Goal: Transaction & Acquisition: Obtain resource

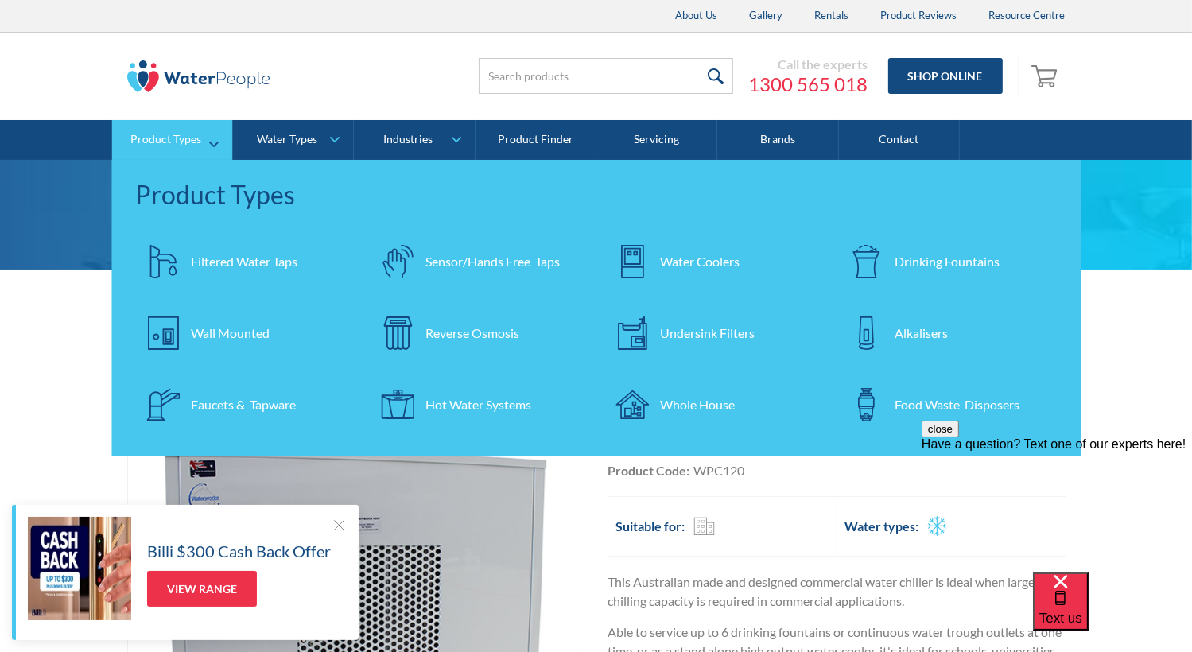
click at [705, 259] on div "Water Coolers" at bounding box center [700, 261] width 80 height 19
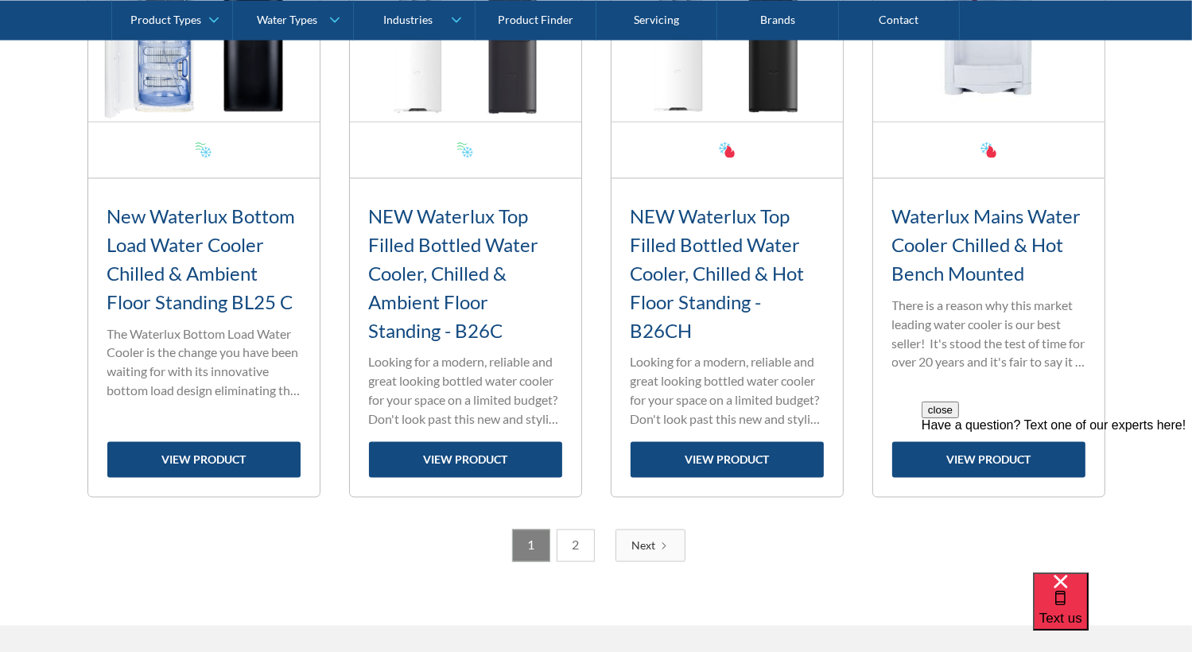
scroll to position [2863, 0]
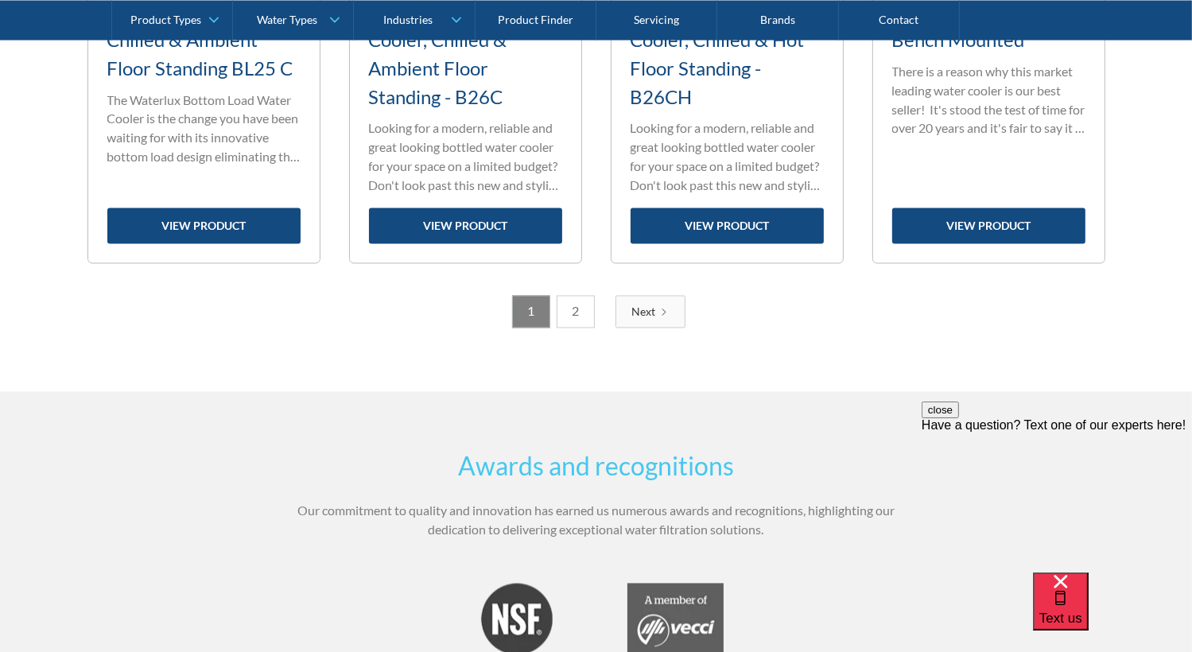
click at [574, 308] on link "2" at bounding box center [576, 312] width 38 height 33
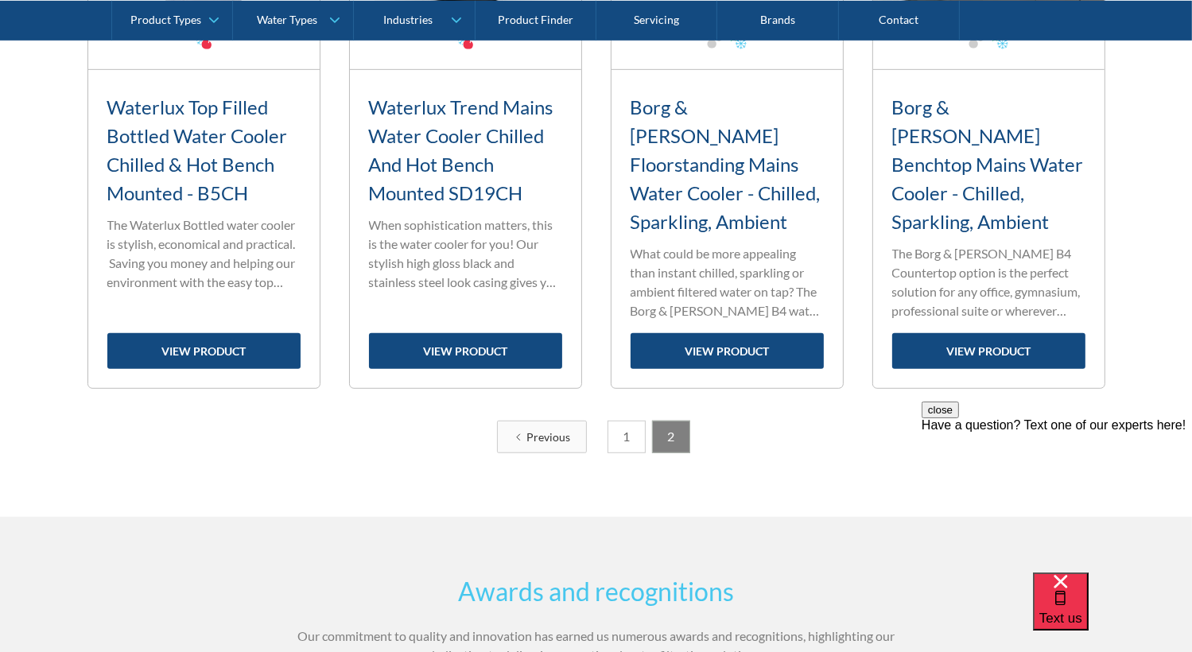
scroll to position [875, 0]
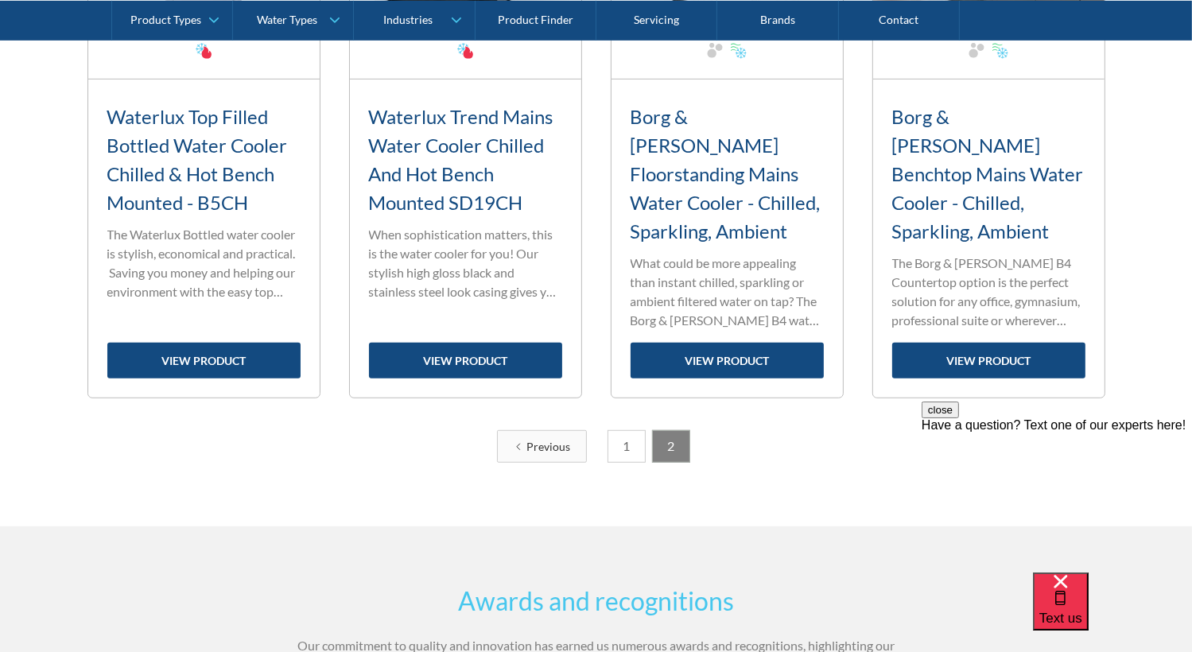
click at [627, 430] on link "1" at bounding box center [627, 446] width 38 height 33
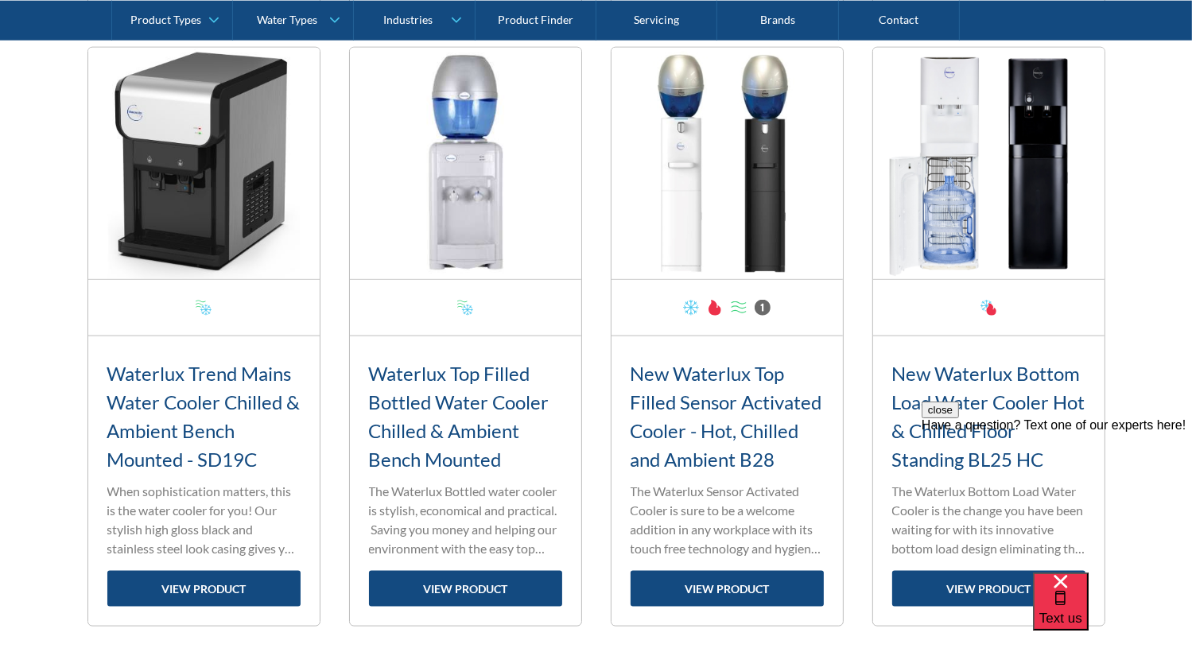
scroll to position [1909, 0]
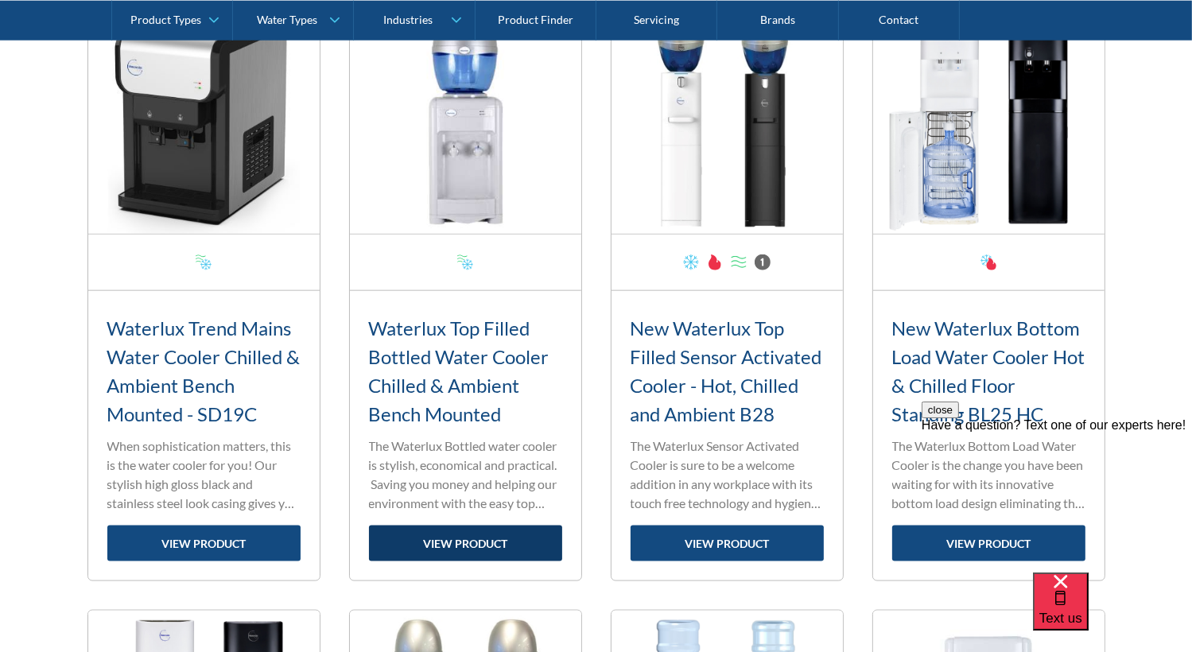
click at [461, 534] on link "view product" at bounding box center [465, 544] width 193 height 36
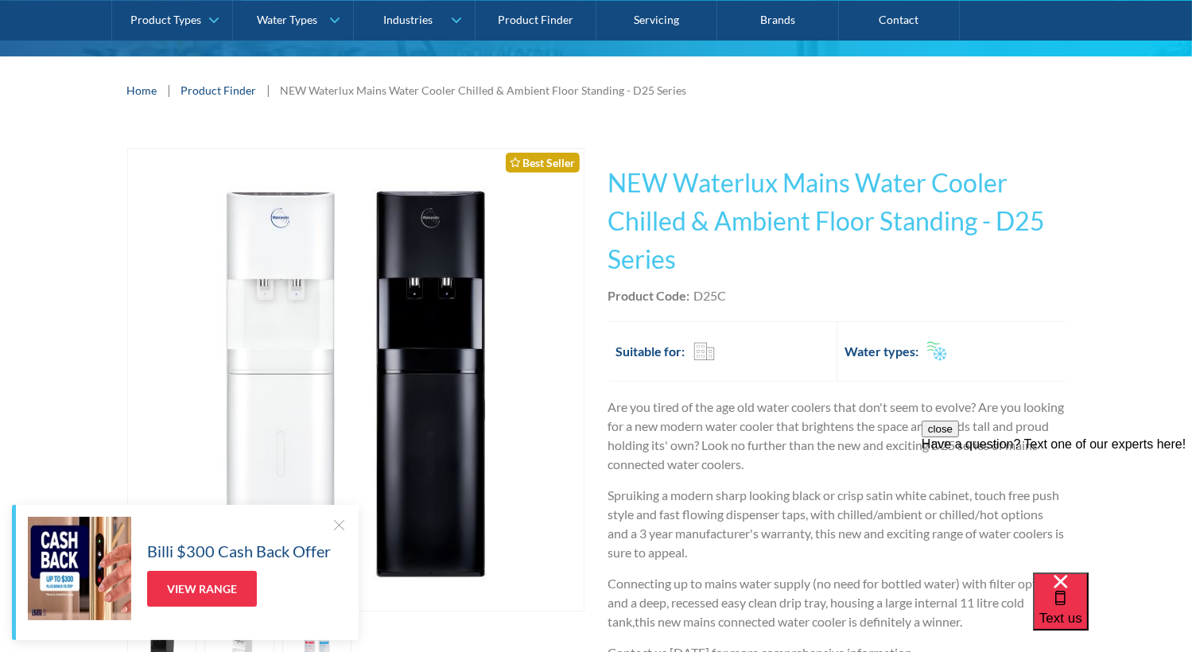
scroll to position [239, 0]
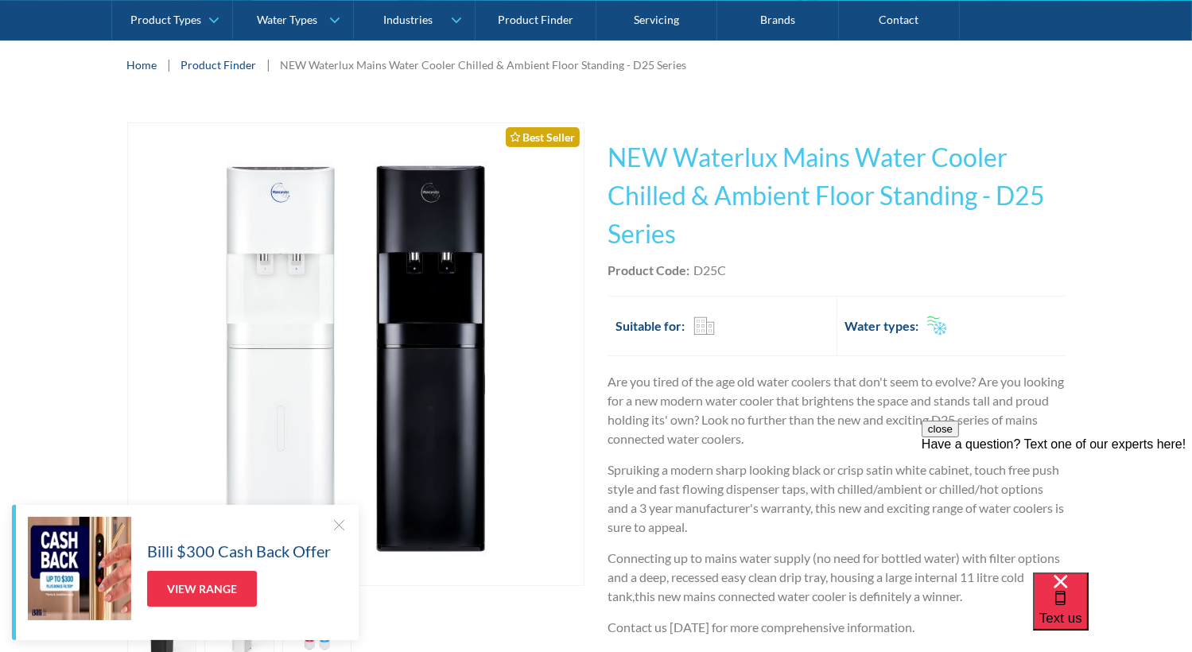
click at [336, 521] on div at bounding box center [339, 525] width 16 height 16
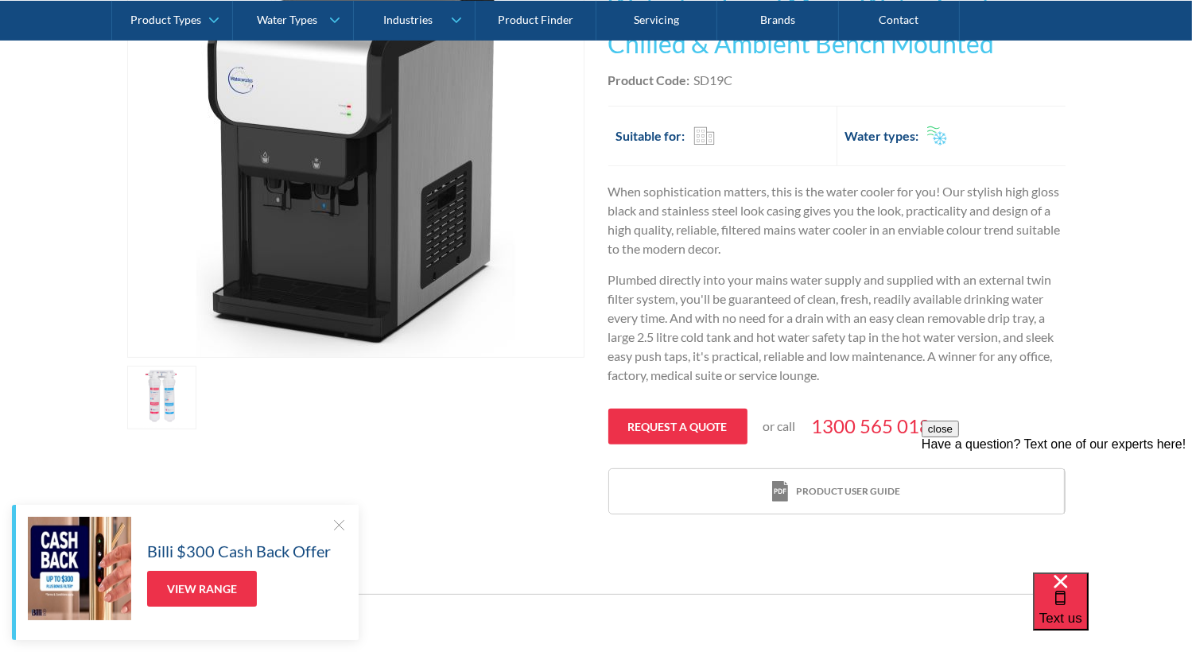
scroll to position [477, 0]
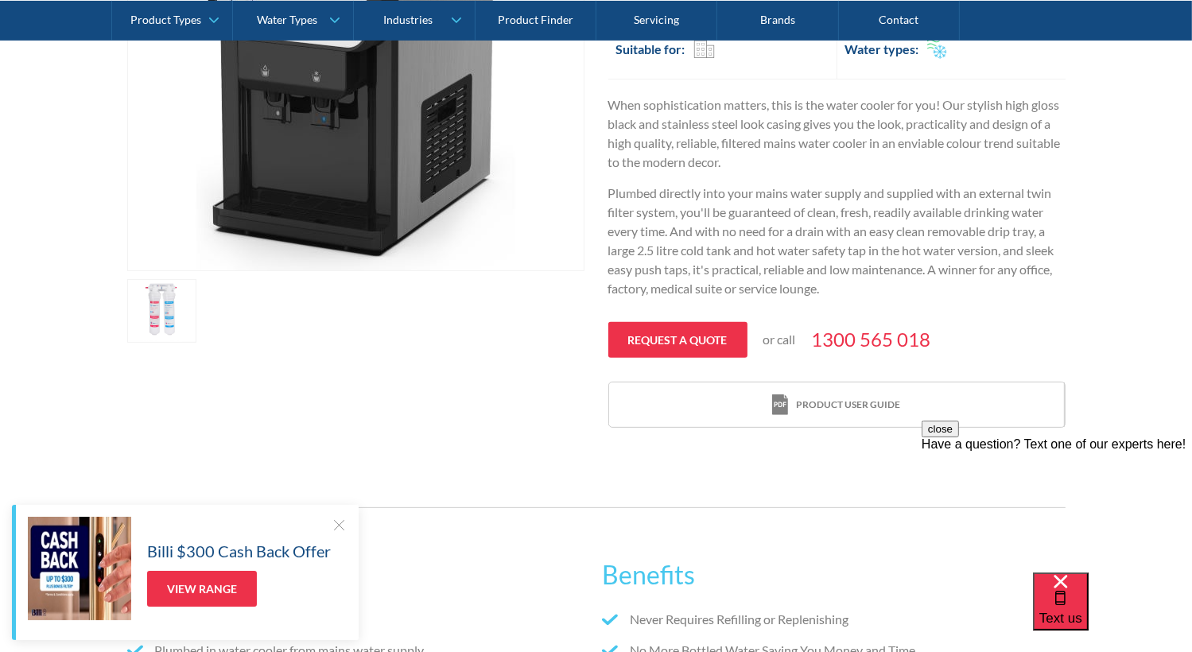
click at [336, 520] on div at bounding box center [339, 525] width 16 height 16
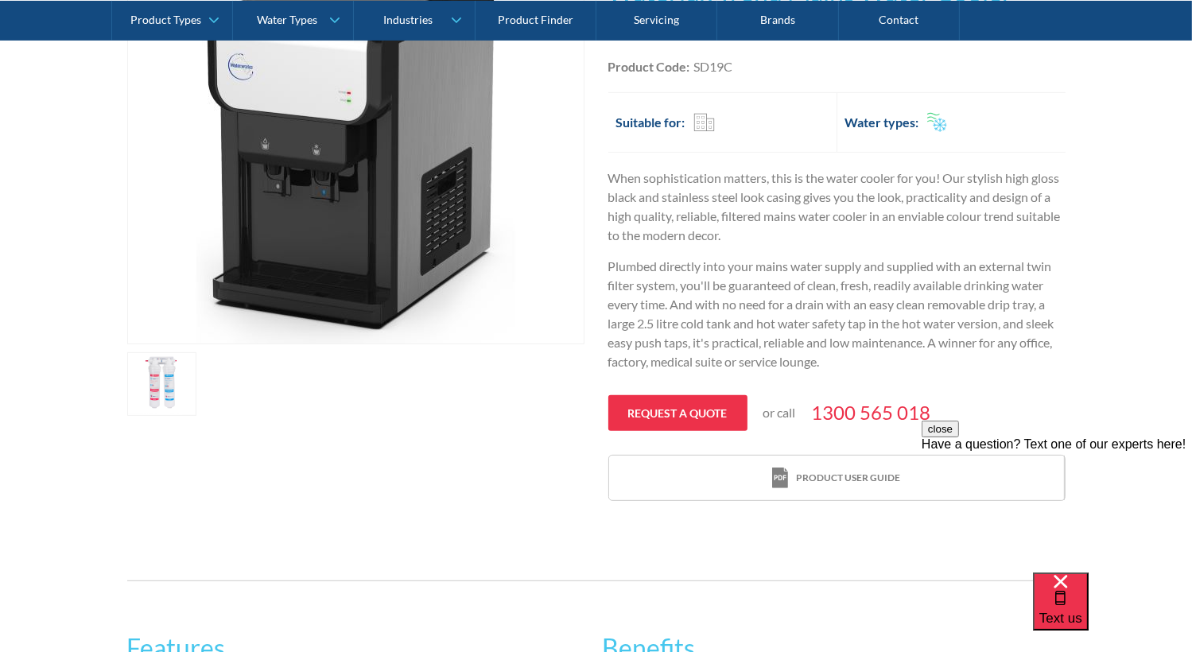
scroll to position [318, 0]
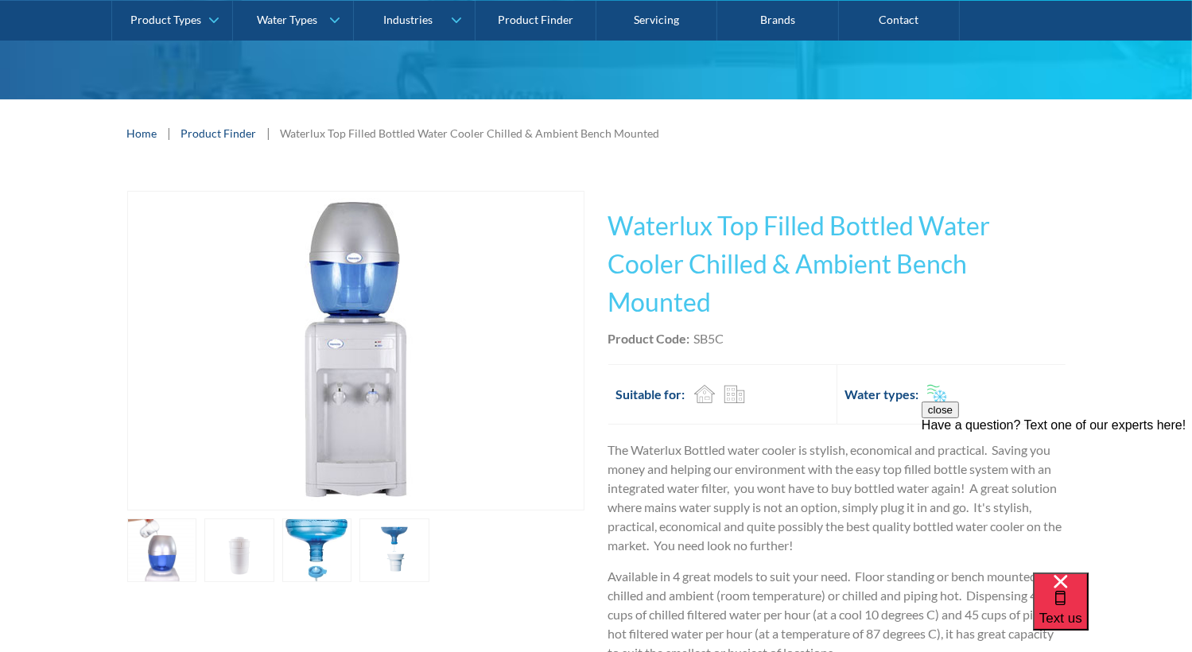
scroll to position [159, 0]
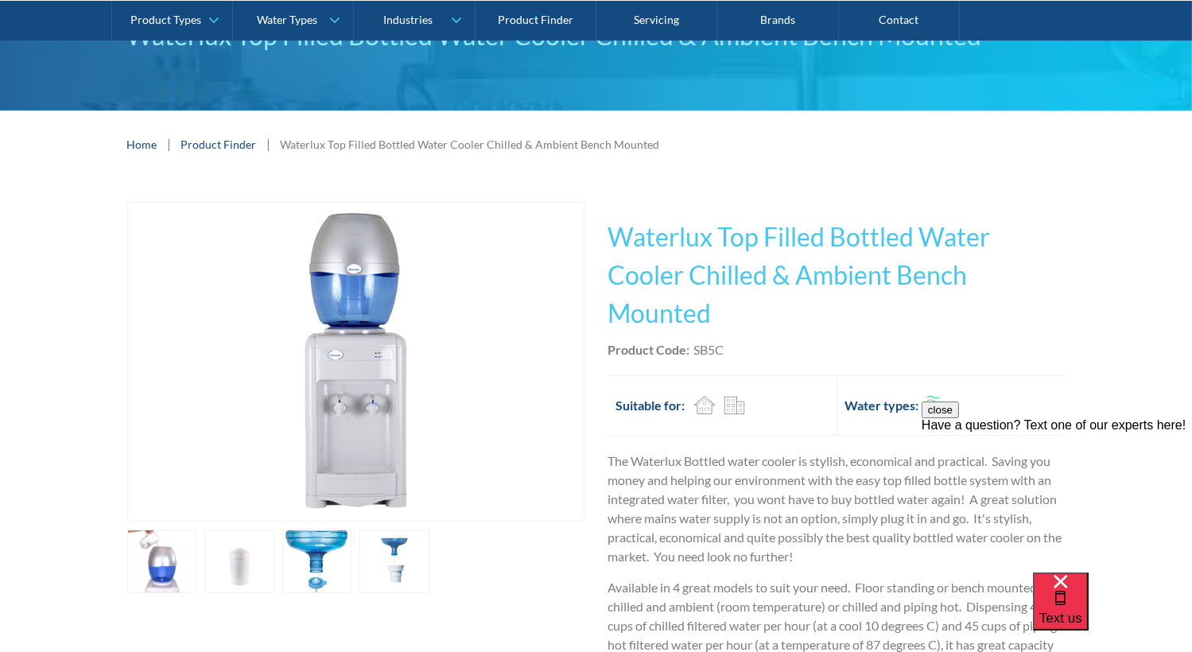
click at [153, 555] on link "open lightbox" at bounding box center [162, 562] width 70 height 64
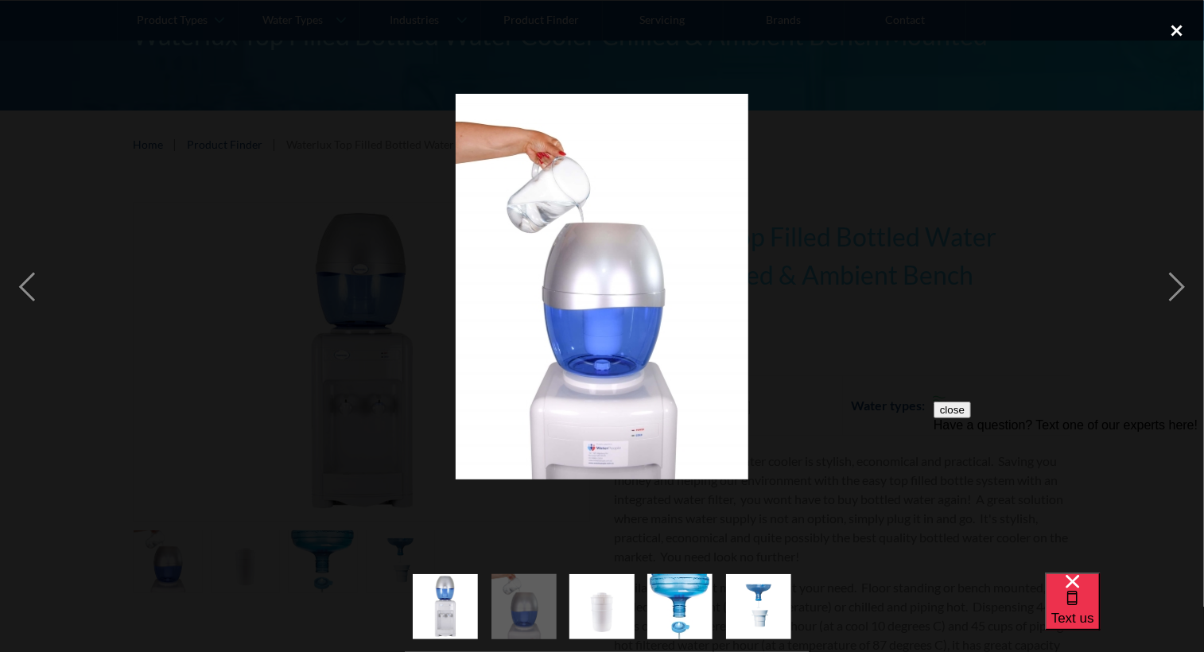
click at [1178, 28] on div "close lightbox" at bounding box center [1177, 30] width 54 height 35
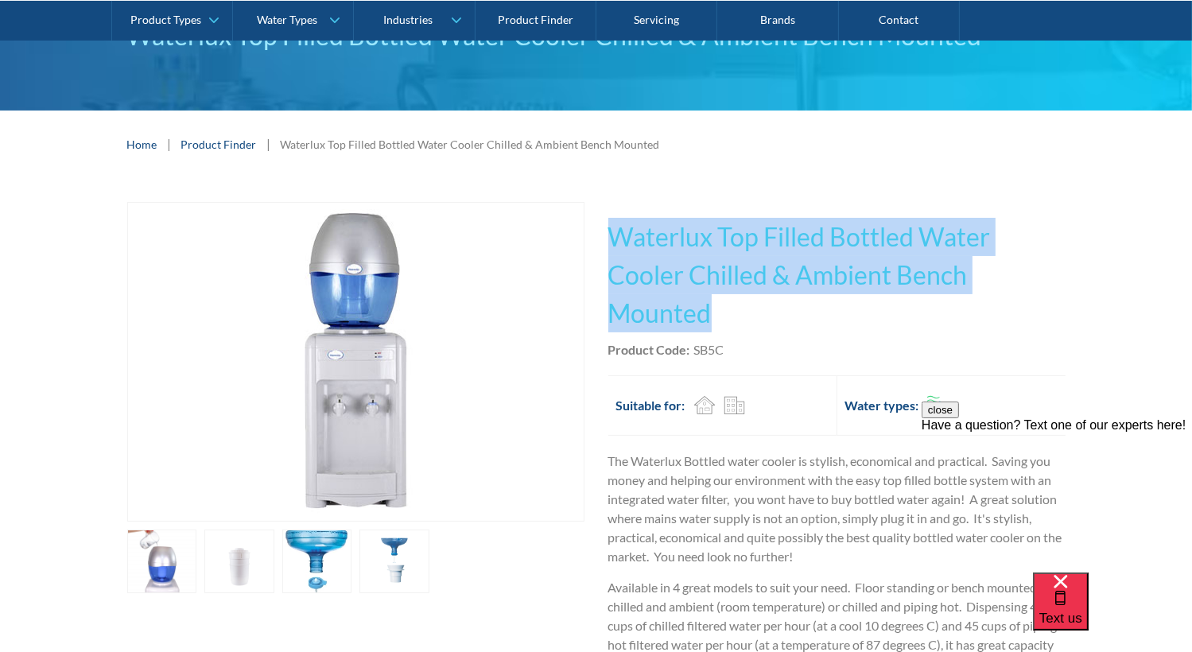
drag, startPoint x: 612, startPoint y: 228, endPoint x: 816, endPoint y: 301, distance: 217.1
click at [816, 301] on h1 "Waterlux Top Filled Bottled Water Cooler Chilled & Ambient Bench Mounted" at bounding box center [836, 275] width 457 height 115
copy h1 "Waterlux Top Filled Bottled Water Cooler Chilled & Ambient Bench Mounted"
click at [508, 305] on img "open lightbox" at bounding box center [355, 362] width 318 height 318
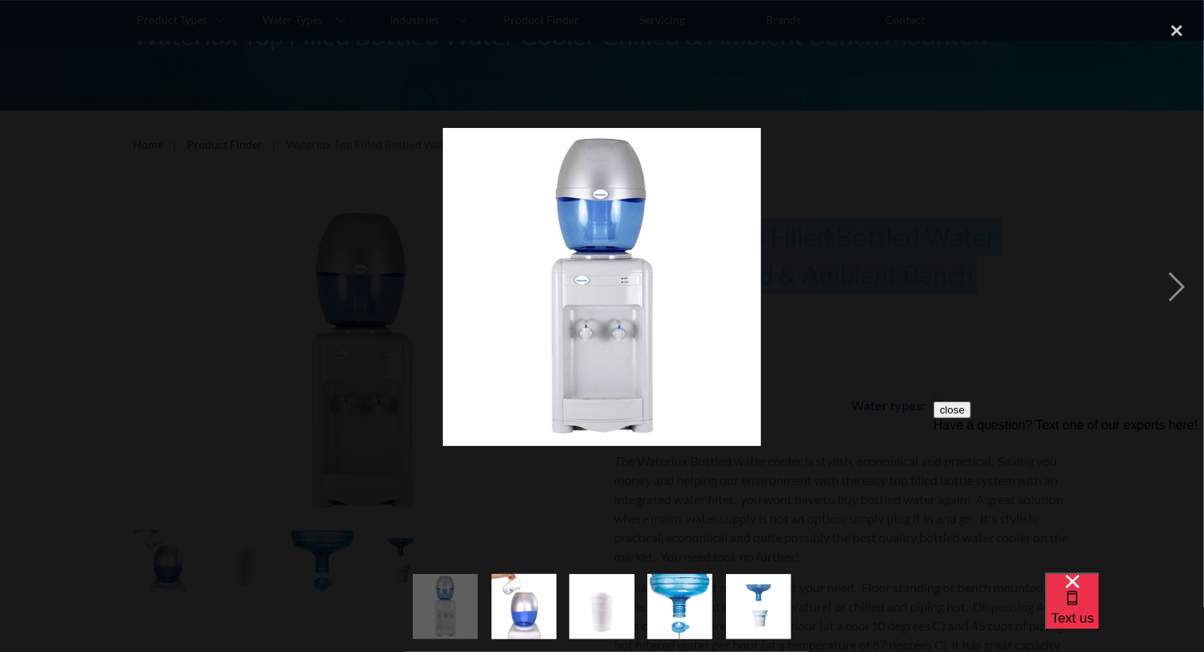
click at [1021, 250] on div at bounding box center [602, 287] width 1204 height 548
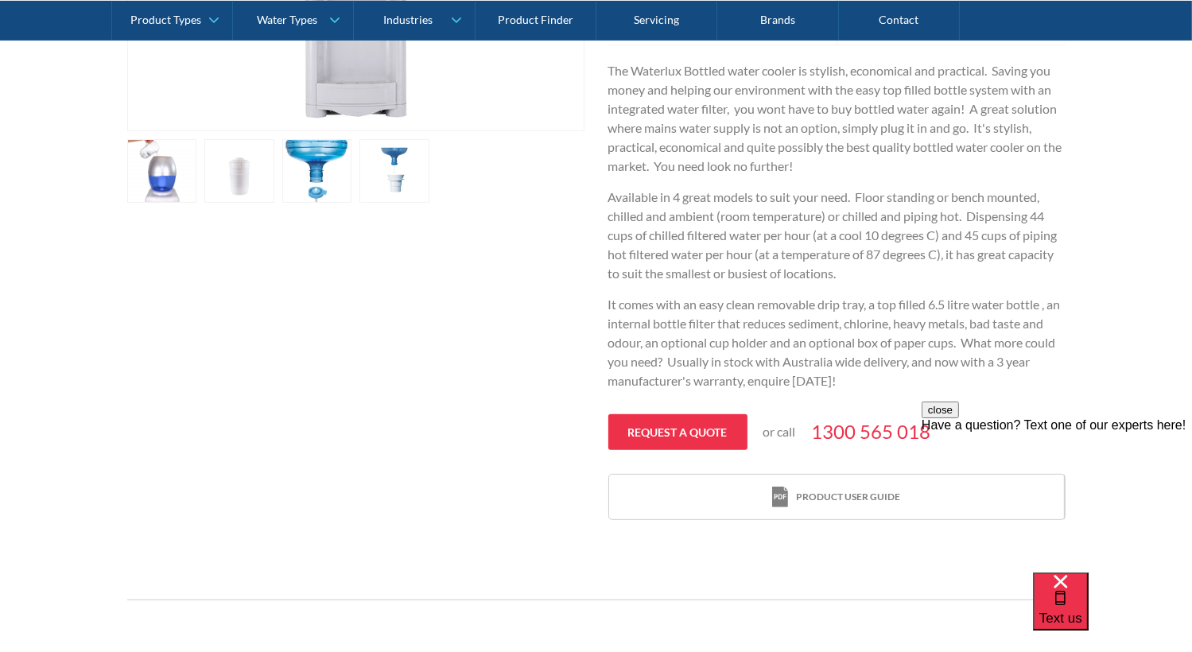
scroll to position [557, 0]
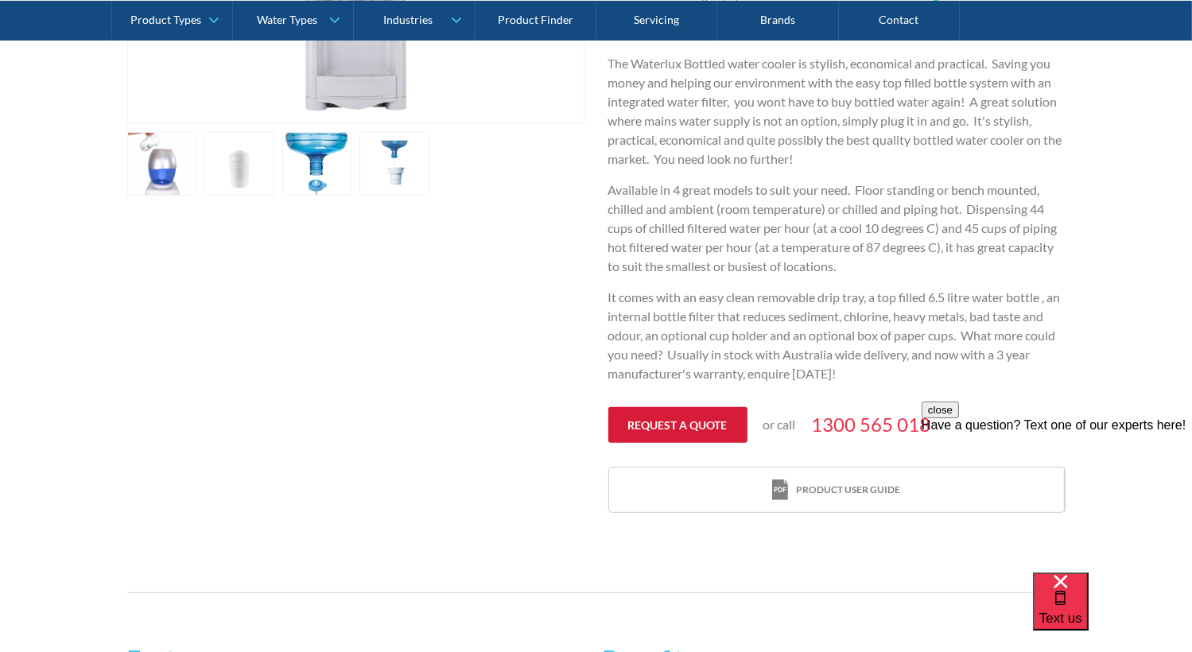
click at [686, 418] on link "Request a quote" at bounding box center [677, 425] width 139 height 36
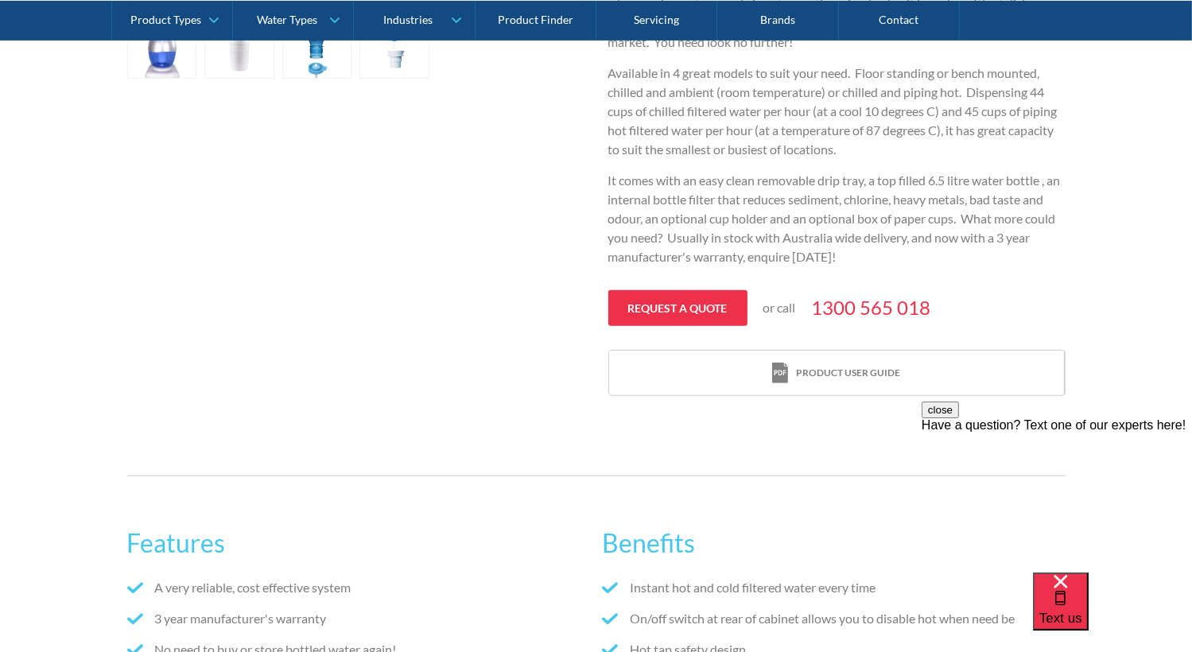
scroll to position [677, 0]
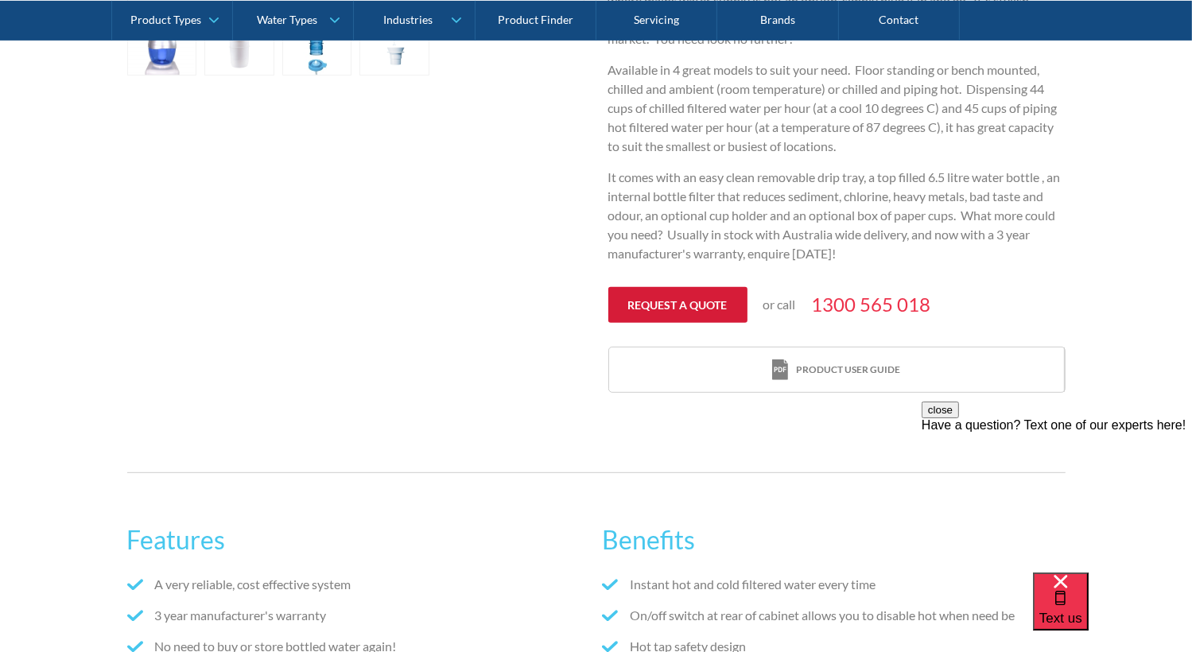
click at [678, 301] on link "Request a quote" at bounding box center [677, 305] width 139 height 36
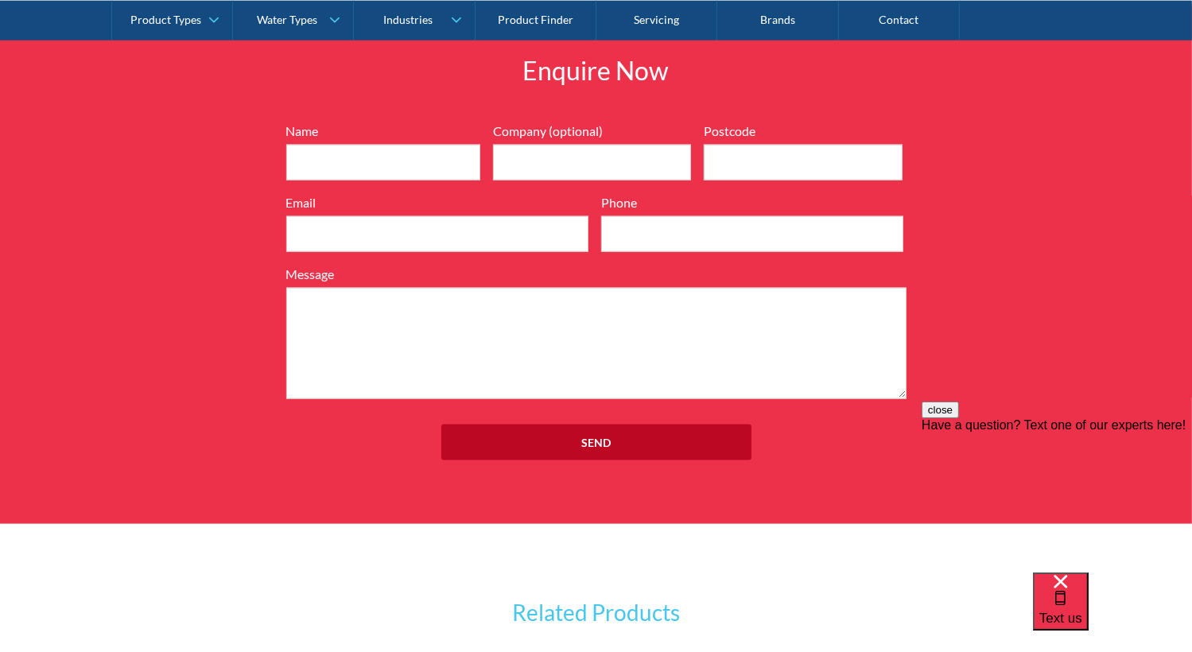
scroll to position [2029, 0]
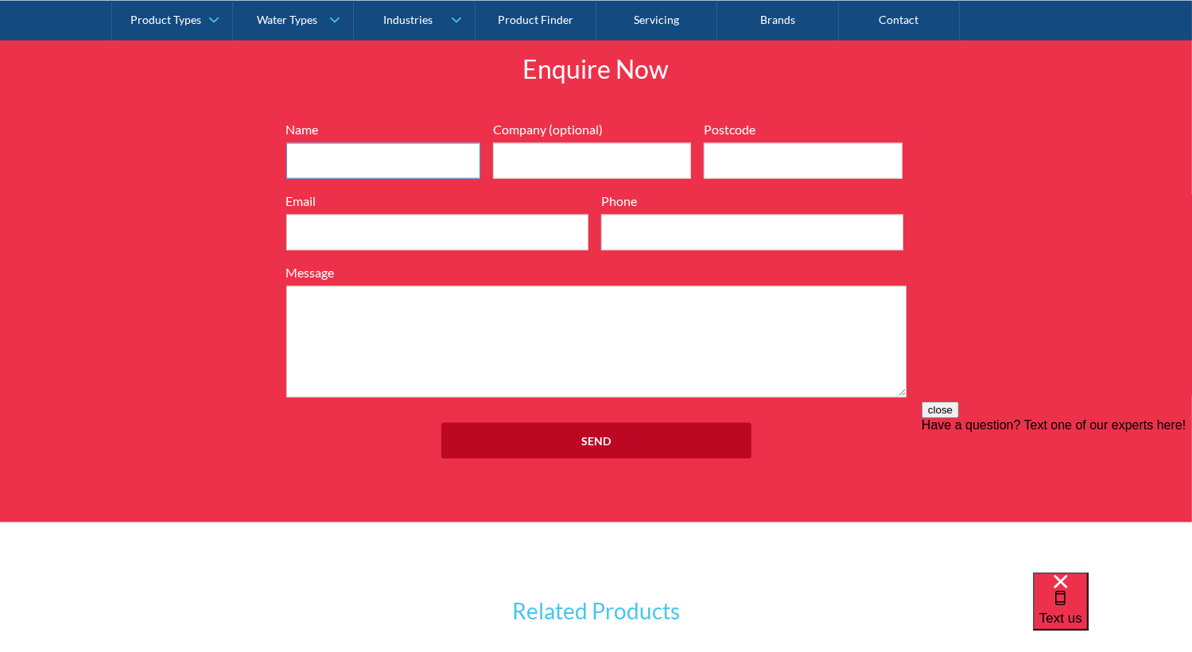
click at [378, 162] on input "Name" at bounding box center [383, 161] width 194 height 36
type input "Matt Jermyn"
type input "Sunshine Coast Recreation Centre"
type input "SCRPVenueOps@sport.qld.gov.au"
type input "0497425284"
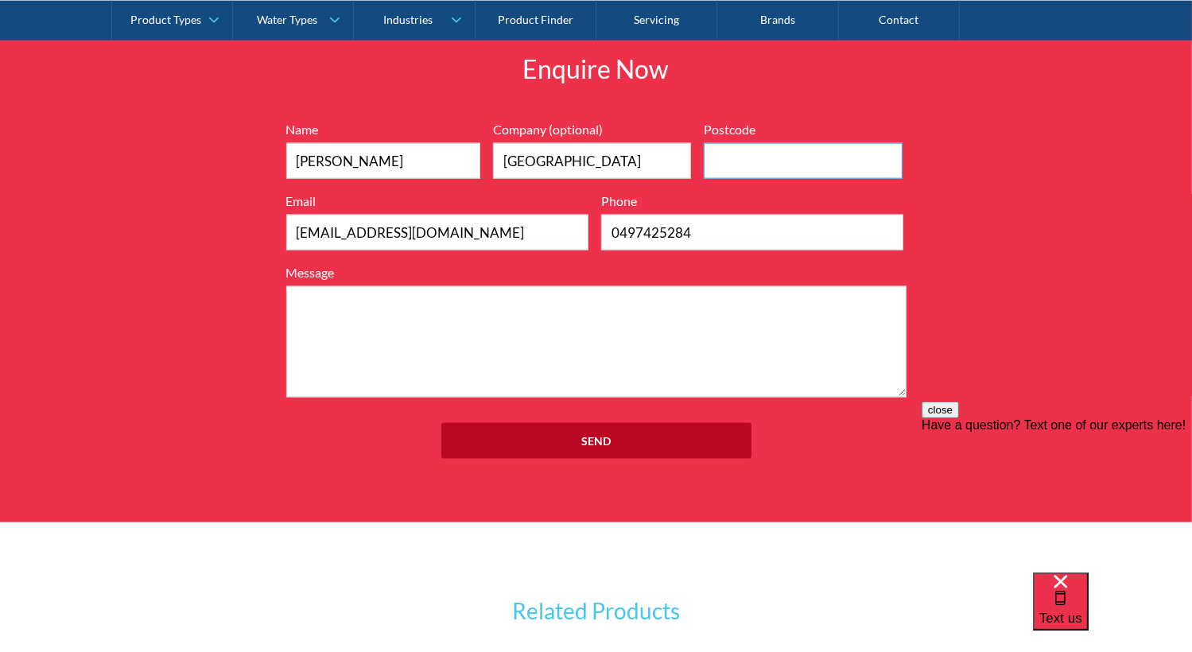
click at [735, 157] on input "Postcode" at bounding box center [803, 161] width 199 height 36
type input "4551"
click at [388, 231] on input "SCRPVenueOps@sport.qld.gov.au" at bounding box center [437, 233] width 302 height 36
drag, startPoint x: 388, startPoint y: 231, endPoint x: 229, endPoint y: 218, distance: 159.6
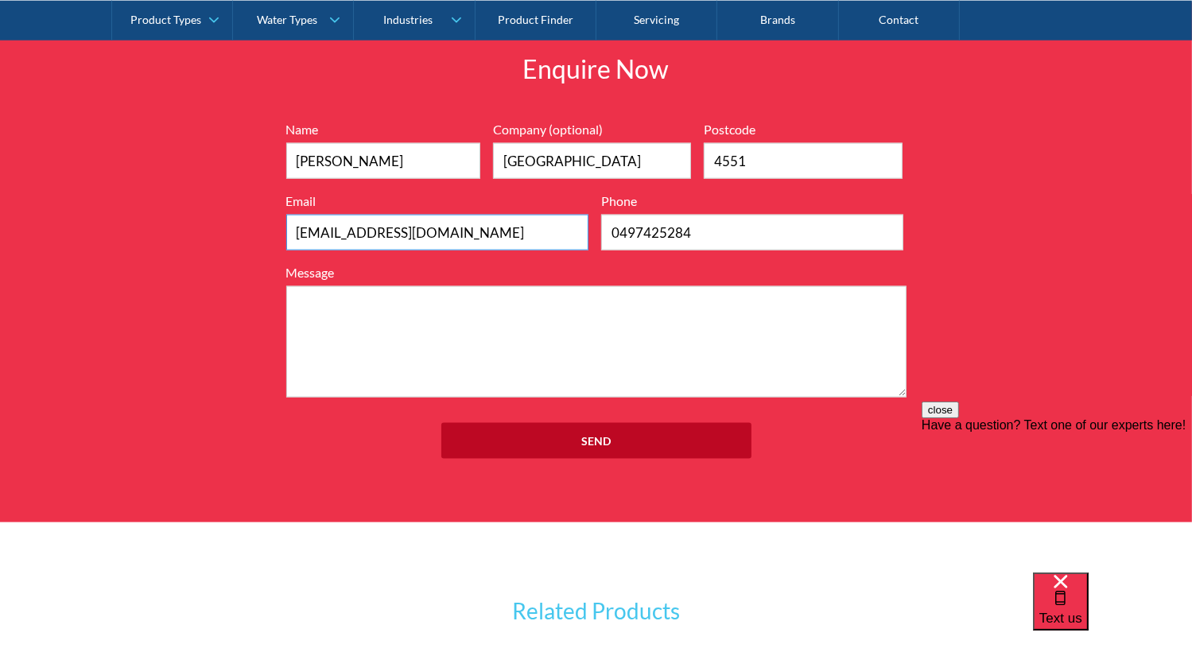
click at [229, 218] on div "Enquire Now 7199ebfc89469718eadd6f0c0345ca51cae17984353ea86a4a584a90323ec471d39…" at bounding box center [596, 262] width 1192 height 520
type input "matt.jermyn@sport.qld.gov.au"
click at [334, 310] on textarea "Message" at bounding box center [596, 341] width 620 height 111
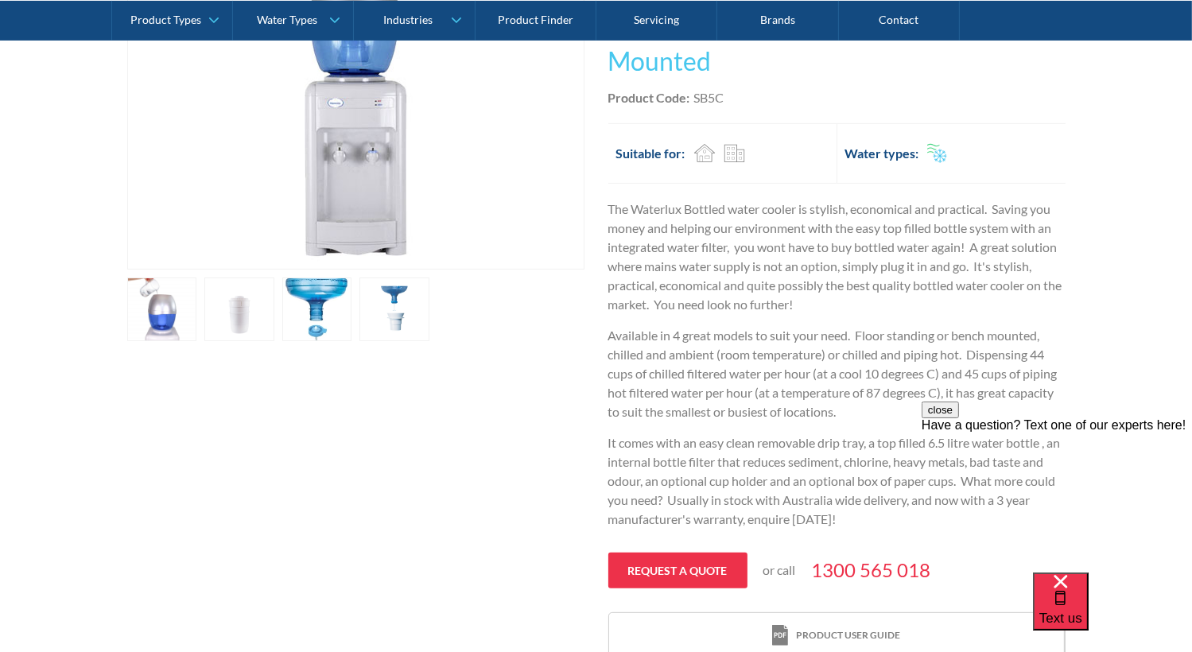
scroll to position [120, 0]
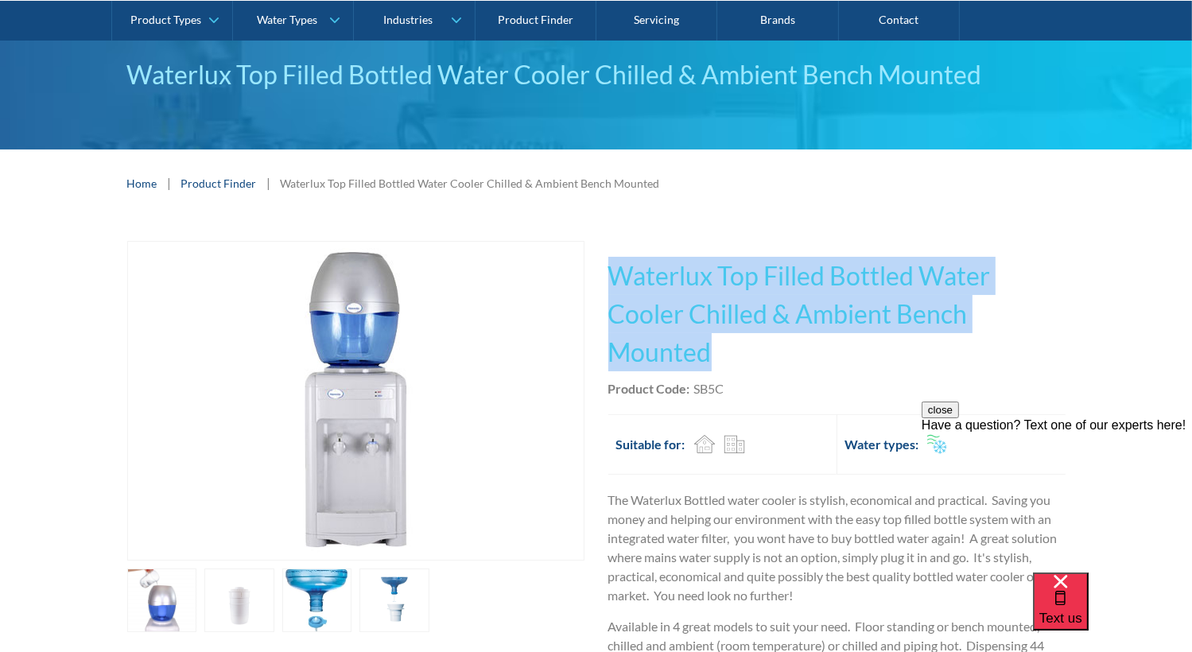
drag, startPoint x: 608, startPoint y: 270, endPoint x: 879, endPoint y: 363, distance: 286.0
click at [879, 363] on h1 "Waterlux Top Filled Bottled Water Cooler Chilled & Ambient Bench Mounted" at bounding box center [836, 314] width 457 height 115
copy h1 "Waterlux Top Filled Bottled Water Cooler Chilled & Ambient Bench Mounted"
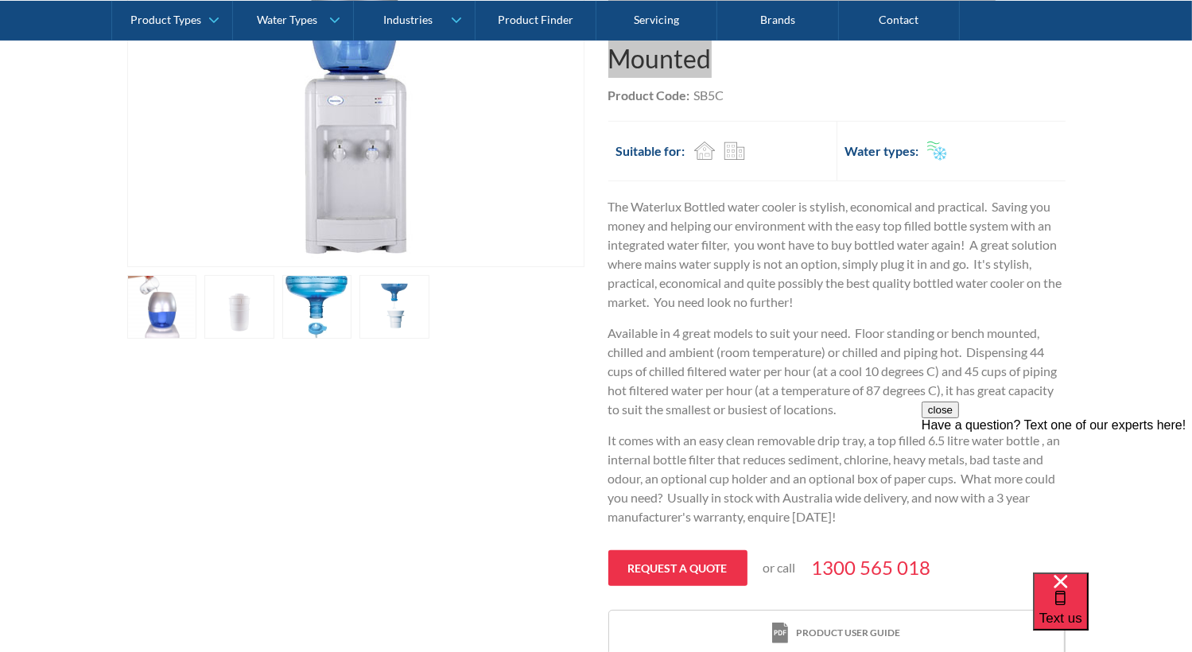
scroll to position [518, 0]
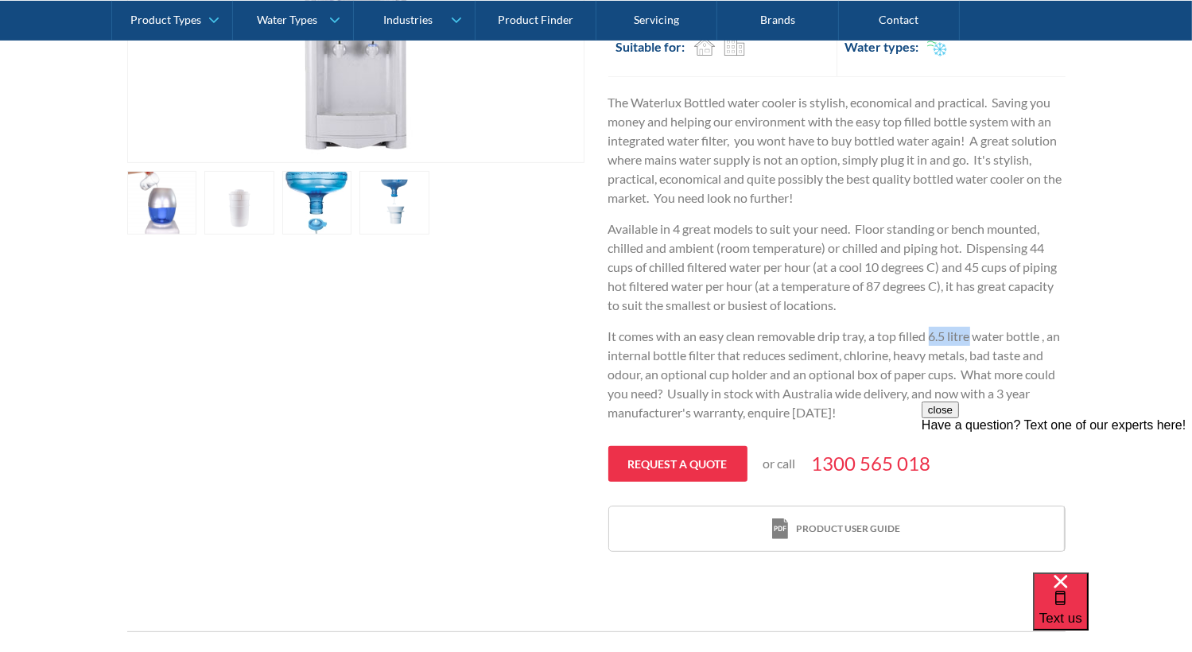
drag, startPoint x: 934, startPoint y: 335, endPoint x: 977, endPoint y: 336, distance: 42.2
click at [977, 336] on p "It comes with an easy clean removable drip tray, a top filled 6.5 litre water b…" at bounding box center [836, 374] width 457 height 95
copy p "6.5 litre"
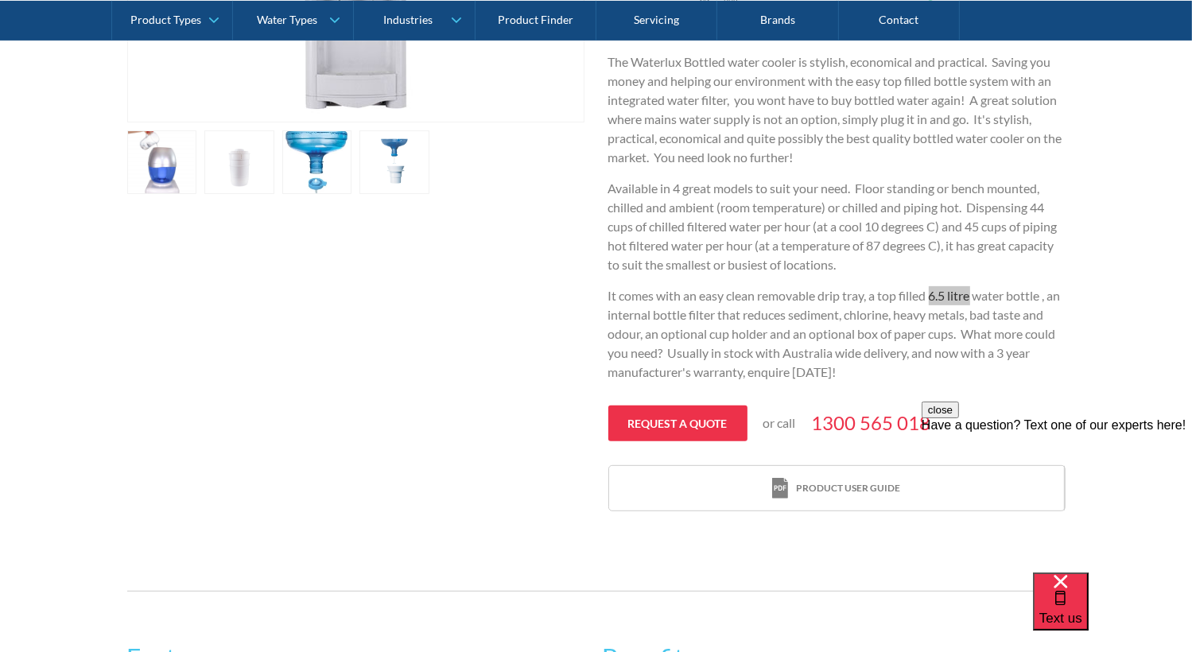
scroll to position [597, 0]
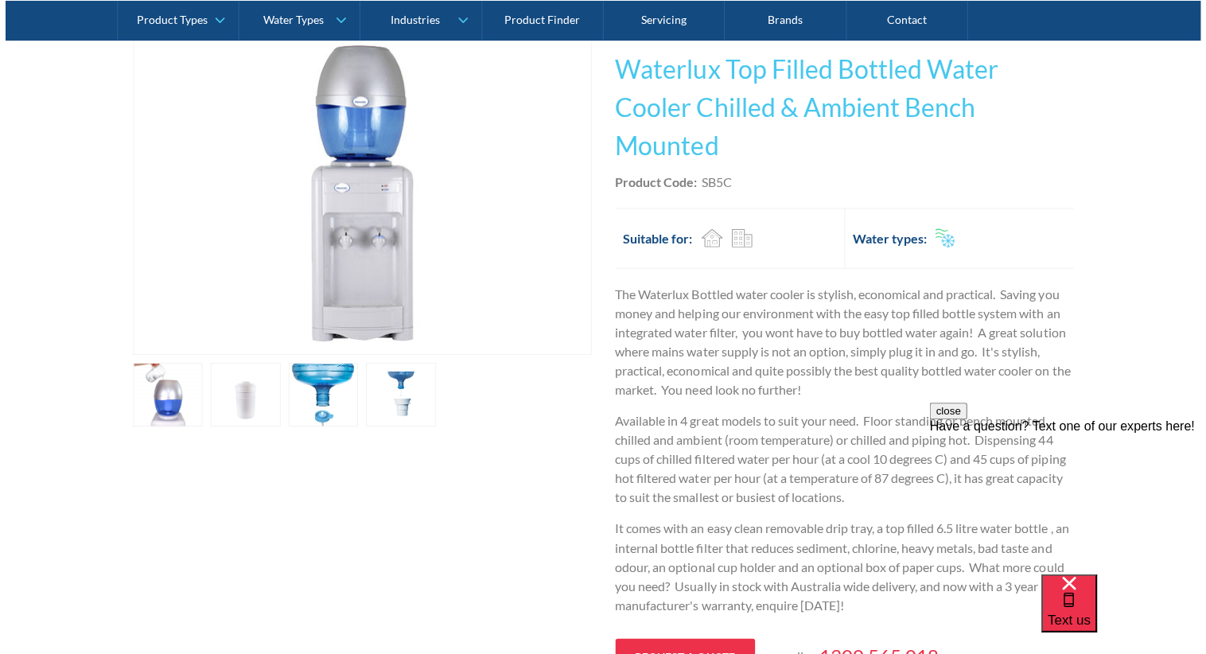
scroll to position [200, 0]
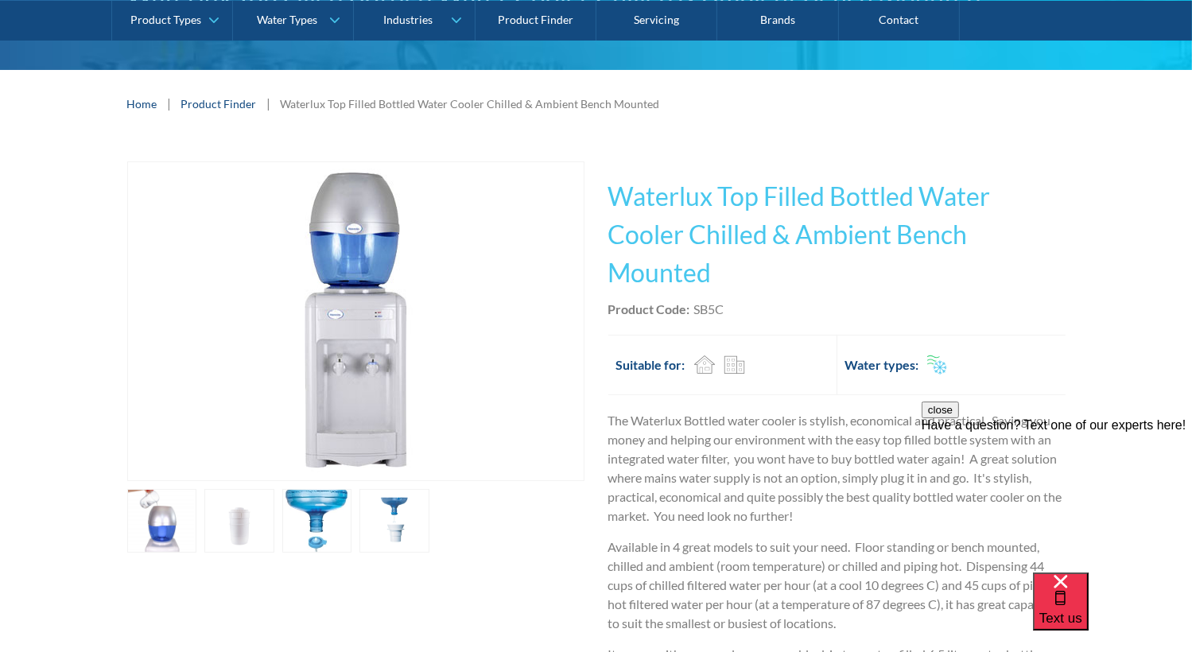
click at [156, 521] on link "open lightbox" at bounding box center [162, 521] width 70 height 64
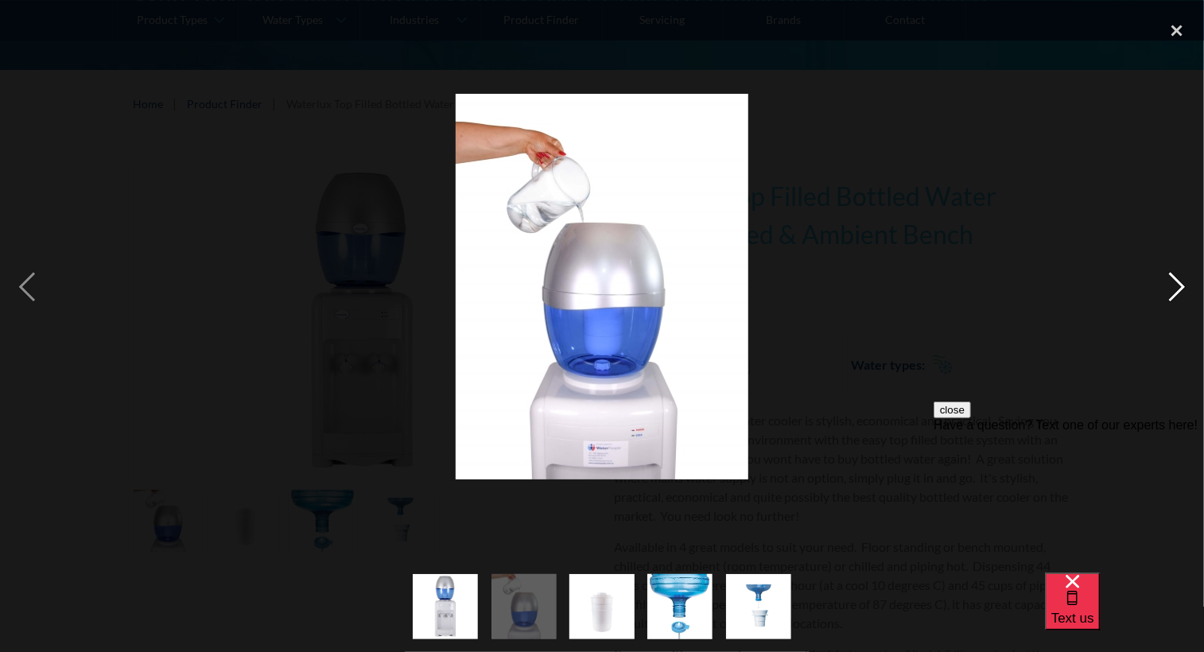
click at [1169, 288] on div "next image" at bounding box center [1177, 287] width 54 height 548
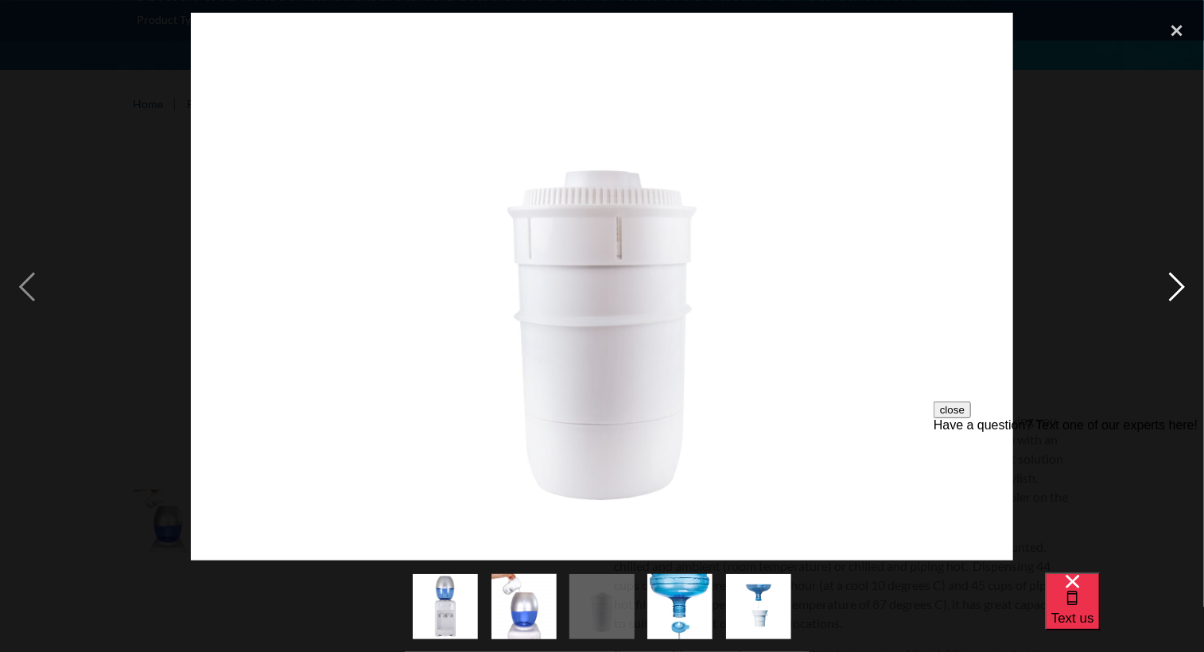
click at [1169, 288] on div "next image" at bounding box center [1177, 287] width 54 height 548
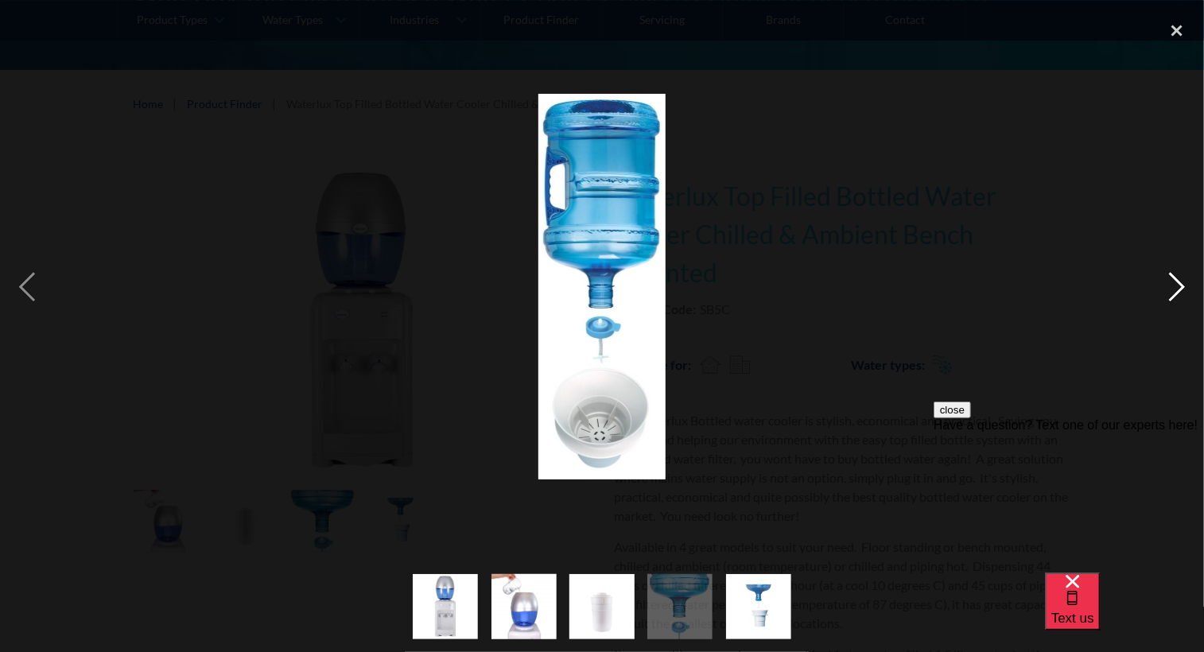
click at [1175, 288] on div "next image" at bounding box center [1177, 287] width 54 height 548
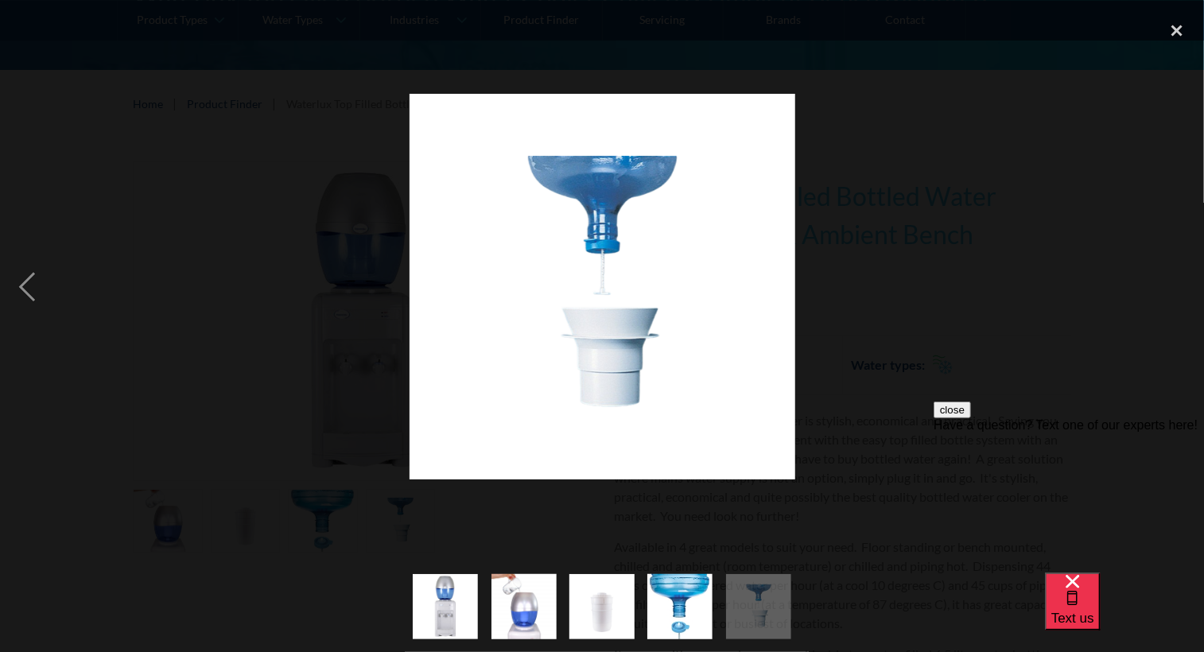
click at [1175, 288] on div "next image" at bounding box center [1177, 287] width 54 height 548
click at [22, 292] on div "previous image" at bounding box center [27, 287] width 54 height 548
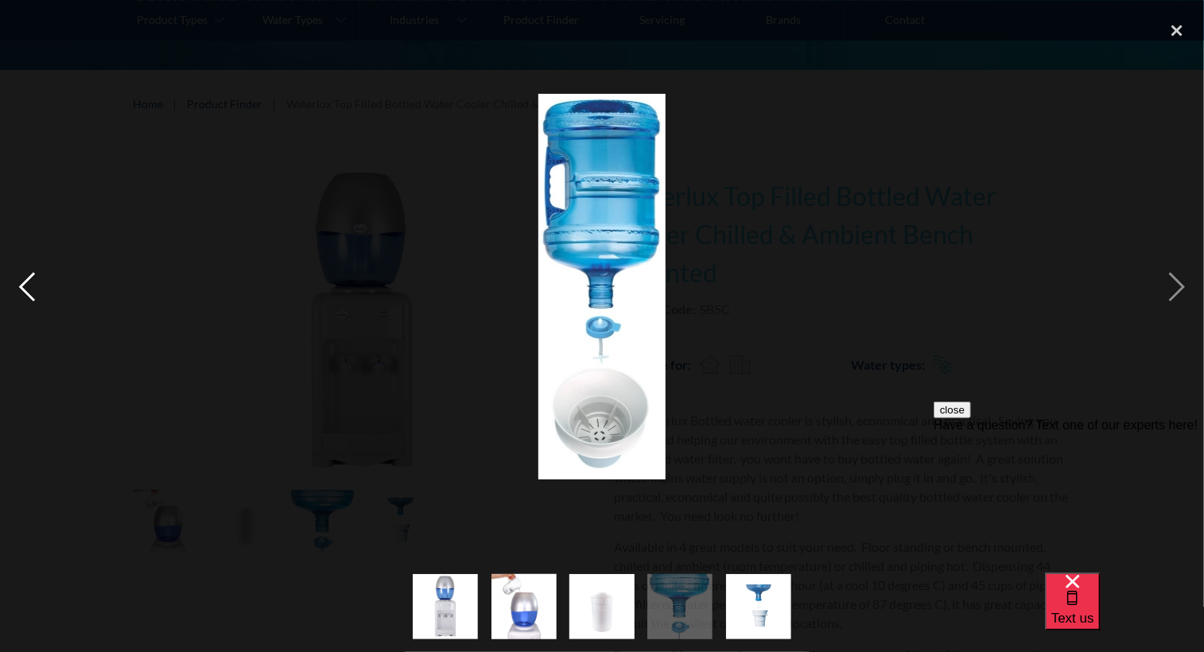
click at [22, 292] on div "previous image" at bounding box center [27, 287] width 54 height 548
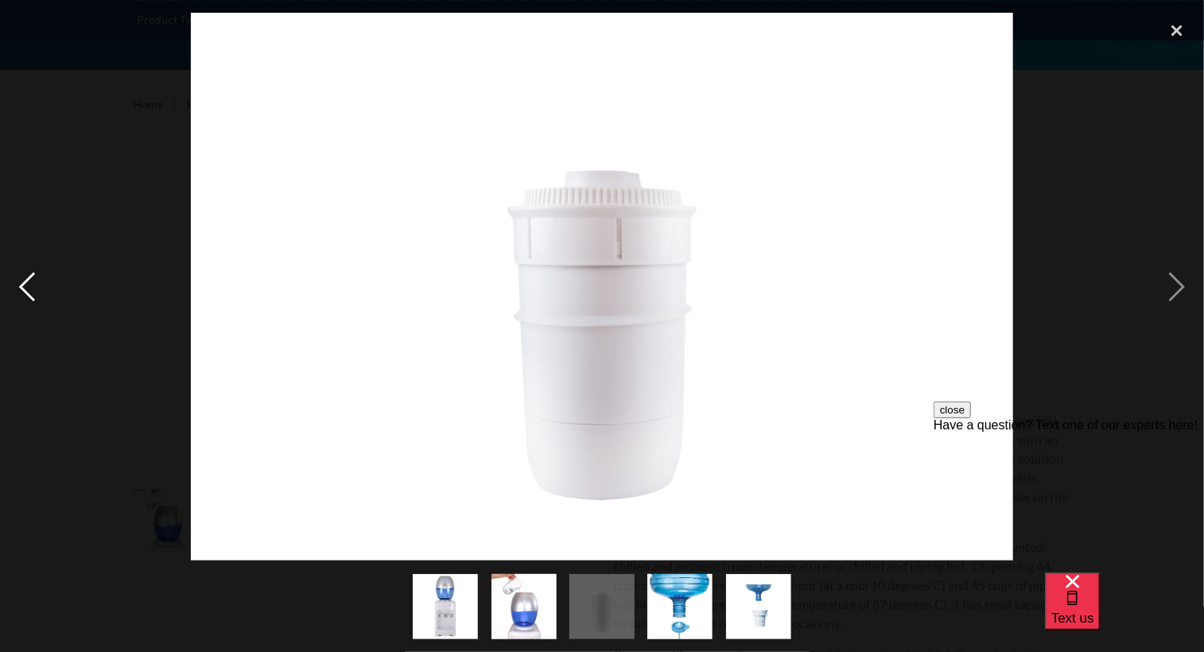
click at [22, 292] on div "previous image" at bounding box center [27, 287] width 54 height 548
